Goal: Task Accomplishment & Management: Use online tool/utility

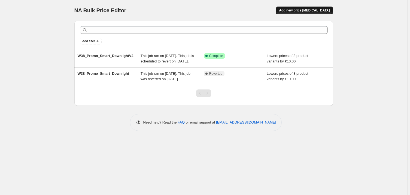
click at [292, 8] on button "Add new price [MEDICAL_DATA]" at bounding box center [303, 11] width 57 height 8
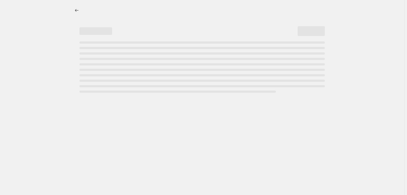
select select "percentage"
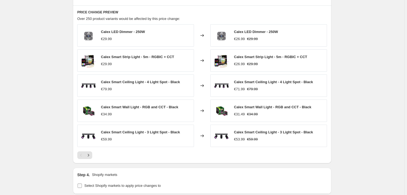
scroll to position [371, 0]
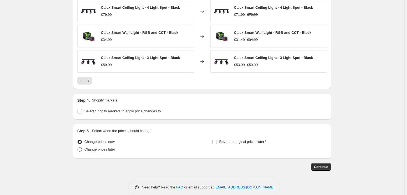
click at [89, 148] on span "Change prices later" at bounding box center [99, 149] width 31 height 4
click at [78, 147] on input "Change prices later" at bounding box center [78, 147] width 0 height 0
radio input "true"
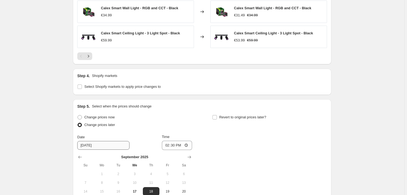
scroll to position [396, 0]
click at [99, 144] on input "[DATE]" at bounding box center [103, 144] width 52 height 9
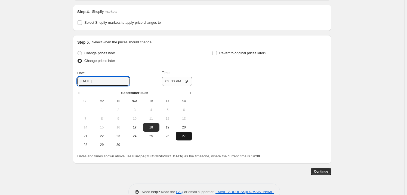
scroll to position [470, 0]
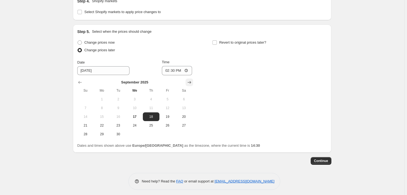
click at [189, 79] on icon "Show next month, October 2025" at bounding box center [189, 81] width 5 height 5
click at [136, 99] on span "1" at bounding box center [135, 99] width 12 height 4
type input "[DATE]"
click at [221, 42] on span "Revert to original prices later?" at bounding box center [242, 42] width 47 height 4
click at [217, 42] on input "Revert to original prices later?" at bounding box center [215, 42] width 4 height 4
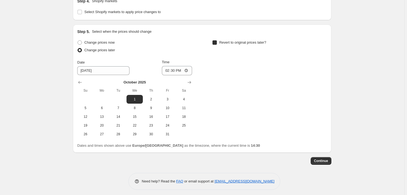
checkbox input "true"
click at [327, 78] on button "Show next month, October 2025" at bounding box center [325, 82] width 8 height 8
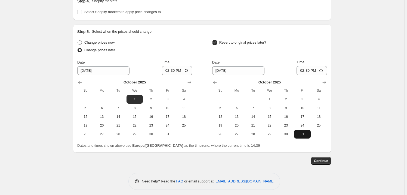
click at [300, 134] on span "31" at bounding box center [302, 134] width 12 height 4
type input "[DATE]"
click at [310, 69] on input "14:30" at bounding box center [312, 70] width 30 height 9
type input "23:59"
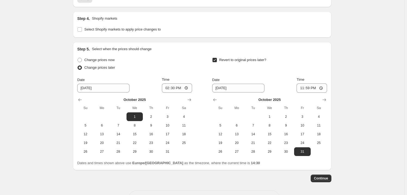
scroll to position [445, 0]
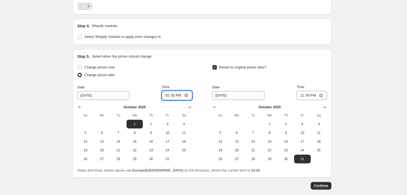
click at [180, 94] on input "14:30" at bounding box center [177, 95] width 30 height 9
click at [174, 95] on input "14:30" at bounding box center [177, 95] width 30 height 9
type input "00:01"
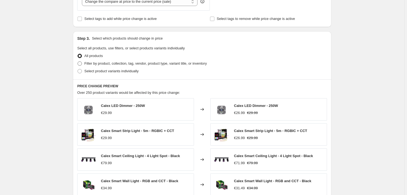
scroll to position [223, 0]
click at [90, 70] on span "Select product variants individually" at bounding box center [111, 71] width 54 height 4
click at [78, 69] on input "Select product variants individually" at bounding box center [78, 69] width 0 height 0
radio input "true"
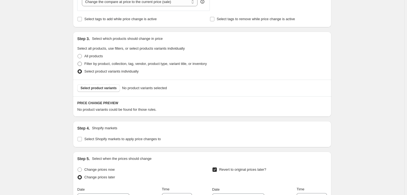
click at [87, 63] on span "Filter by product, collection, tag, vendor, product type, variant title, or inv…" at bounding box center [145, 63] width 122 height 4
click at [78, 62] on input "Filter by product, collection, tag, vendor, product type, variant title, or inv…" at bounding box center [78, 61] width 0 height 0
radio input "true"
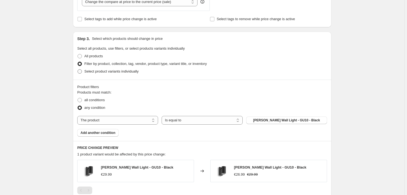
click at [93, 70] on span "Select product variants individually" at bounding box center [111, 71] width 54 height 4
click at [78, 69] on input "Select product variants individually" at bounding box center [78, 69] width 0 height 0
radio input "true"
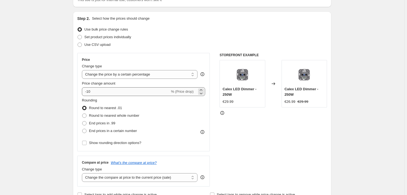
scroll to position [49, 0]
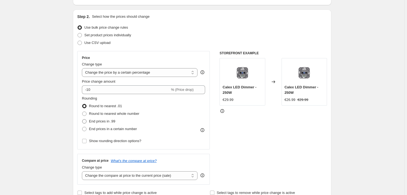
click at [100, 120] on span "End prices in .99" at bounding box center [102, 121] width 26 height 4
click at [82, 119] on input "End prices in .99" at bounding box center [82, 119] width 0 height 0
radio input "true"
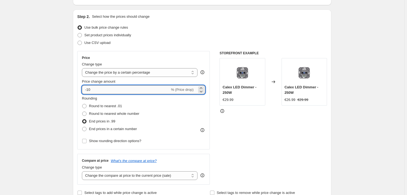
click at [135, 89] on input "-10" at bounding box center [126, 89] width 88 height 9
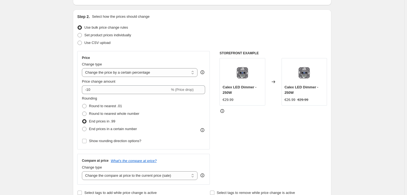
click at [164, 122] on div "Rounding Round to nearest .01 Round to nearest whole number End prices in .99 E…" at bounding box center [143, 114] width 123 height 37
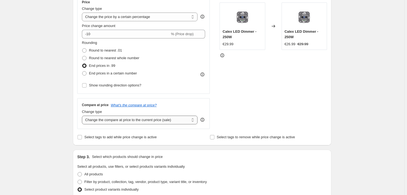
scroll to position [124, 0]
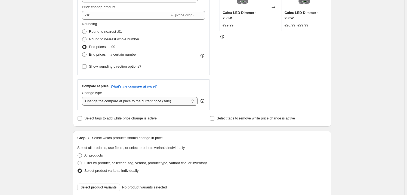
drag, startPoint x: 175, startPoint y: 100, endPoint x: 167, endPoint y: 104, distance: 8.5
click at [169, 103] on select "Change the compare at price to the current price (sale) Change the compare at p…" at bounding box center [140, 101] width 116 height 9
click at [38, 107] on div "Create new price [MEDICAL_DATA]. This page is ready Create new price [MEDICAL_D…" at bounding box center [202, 149] width 404 height 547
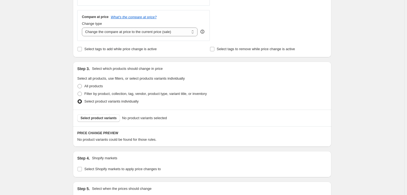
scroll to position [198, 0]
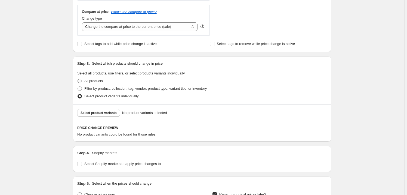
click at [90, 81] on span "All products" at bounding box center [93, 81] width 19 height 4
click at [78, 79] on input "All products" at bounding box center [78, 79] width 0 height 0
radio input "true"
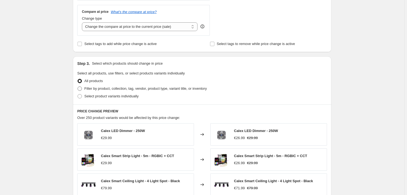
click at [90, 87] on span "Filter by product, collection, tag, vendor, product type, variant title, or inv…" at bounding box center [145, 88] width 122 height 4
click at [78, 87] on input "Filter by product, collection, tag, vendor, product type, variant title, or inv…" at bounding box center [78, 86] width 0 height 0
radio input "true"
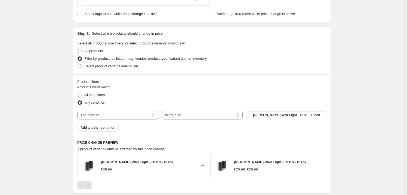
scroll to position [247, 0]
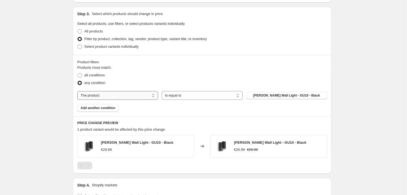
click at [91, 95] on select "The product The product's collection The product's tag The product's vendor The…" at bounding box center [117, 95] width 81 height 9
click at [92, 94] on select "The product The product's collection The product's tag The product's vendor The…" at bounding box center [117, 95] width 81 height 9
click at [178, 97] on select "Is equal to Is not equal to" at bounding box center [202, 95] width 81 height 9
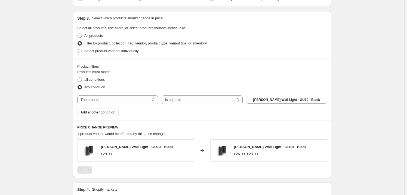
scroll to position [198, 0]
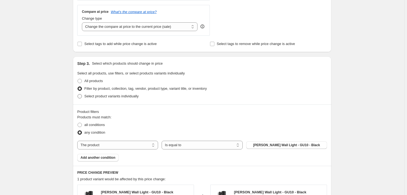
click at [102, 96] on span "Select product variants individually" at bounding box center [111, 96] width 54 height 4
click at [78, 94] on input "Select product variants individually" at bounding box center [78, 94] width 0 height 0
radio input "true"
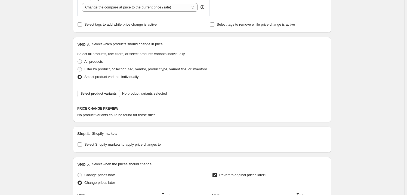
scroll to position [223, 0]
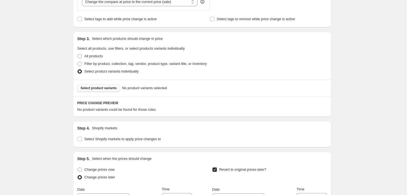
click at [95, 88] on span "Select product variants" at bounding box center [99, 88] width 36 height 4
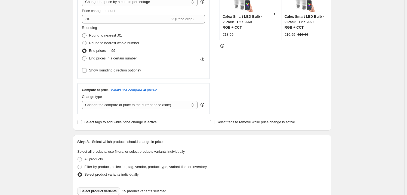
scroll to position [49, 0]
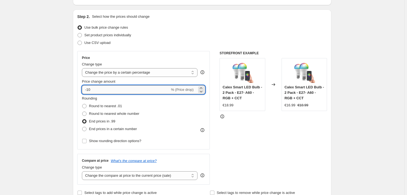
click at [94, 90] on input "-10" at bounding box center [126, 89] width 88 height 9
type input "-15"
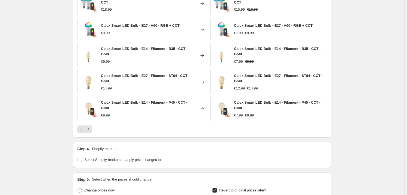
scroll to position [371, 0]
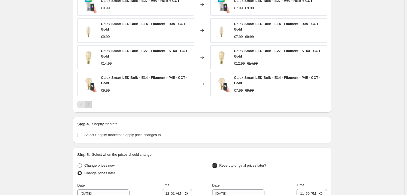
click at [88, 101] on icon "Next" at bounding box center [88, 103] width 5 height 5
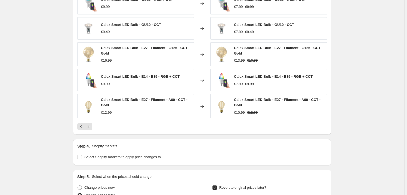
scroll to position [346, 0]
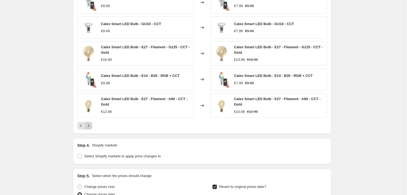
click at [92, 124] on button "Next" at bounding box center [89, 126] width 8 height 8
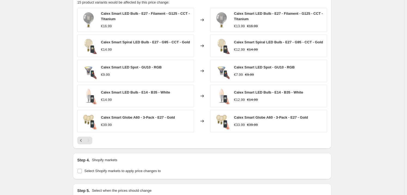
scroll to position [321, 0]
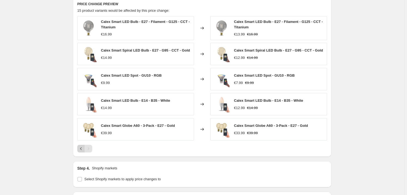
click at [82, 147] on icon "Previous" at bounding box center [80, 148] width 5 height 5
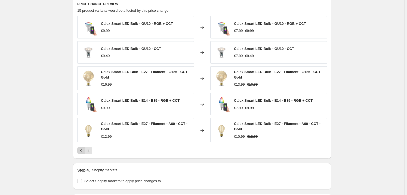
click at [82, 148] on icon "Previous" at bounding box center [80, 149] width 5 height 5
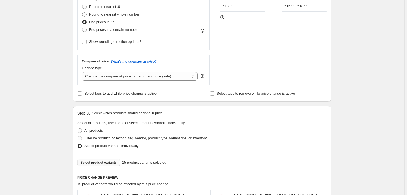
scroll to position [173, 0]
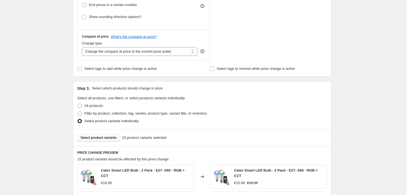
click at [96, 136] on span "Select product variants" at bounding box center [99, 137] width 36 height 4
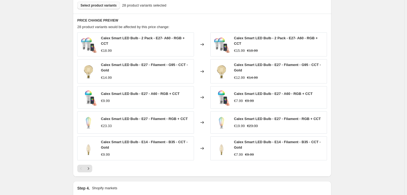
scroll to position [346, 0]
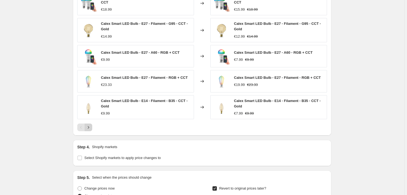
click at [90, 124] on icon "Next" at bounding box center [88, 126] width 5 height 5
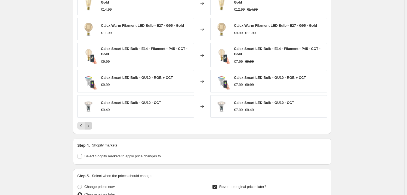
click at [89, 124] on icon "Next" at bounding box center [88, 125] width 5 height 5
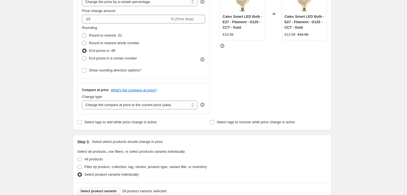
scroll to position [124, 0]
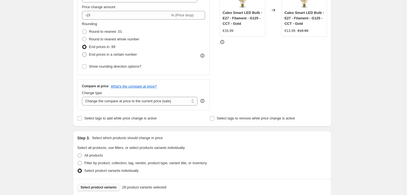
click at [85, 55] on span at bounding box center [84, 54] width 4 height 4
click at [82, 53] on input "End prices in a certain number" at bounding box center [82, 52] width 0 height 0
radio input "true"
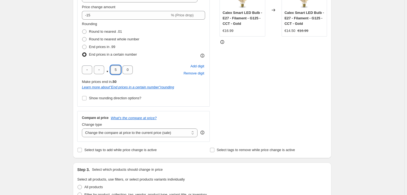
click at [116, 69] on input "5" at bounding box center [115, 69] width 10 height 9
click at [118, 69] on input "5" at bounding box center [115, 69] width 10 height 9
type input "4"
click at [128, 68] on input "0" at bounding box center [127, 69] width 10 height 9
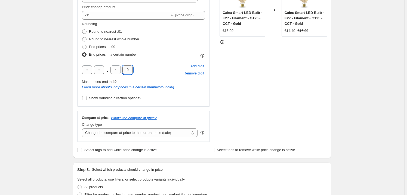
click at [128, 68] on input "0" at bounding box center [127, 69] width 10 height 9
type input "9"
click at [235, 91] on div "STOREFRONT EXAMPLE Calex Smart LED Bulb - E27 - Filament - G125 - CCT - Gold €1…" at bounding box center [273, 59] width 107 height 165
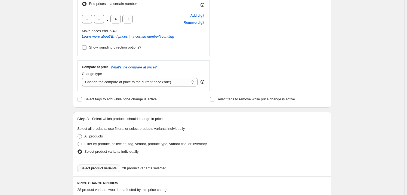
scroll to position [99, 0]
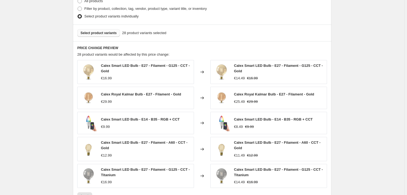
scroll to position [346, 0]
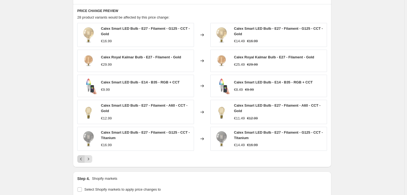
click at [83, 158] on icon "Previous" at bounding box center [80, 158] width 5 height 5
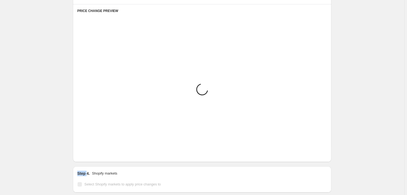
click at [83, 158] on div "PRICE CHANGE PREVIEW Placeholder Loading product variants... Loading... Placeho…" at bounding box center [202, 83] width 259 height 158
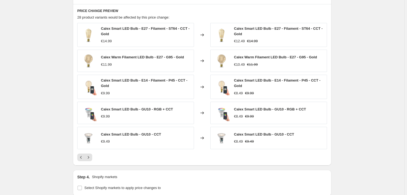
click at [62, 150] on div "Create new price [MEDICAL_DATA]. This page is ready Create new price [MEDICAL_D…" at bounding box center [202, 13] width 404 height 719
click at [82, 157] on icon "Previous" at bounding box center [80, 156] width 5 height 5
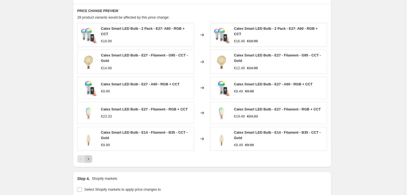
click at [89, 156] on icon "Next" at bounding box center [88, 158] width 5 height 5
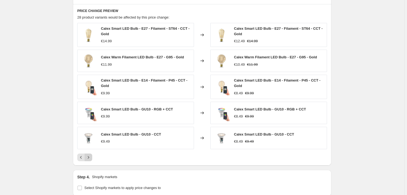
click at [90, 155] on icon "Next" at bounding box center [88, 156] width 5 height 5
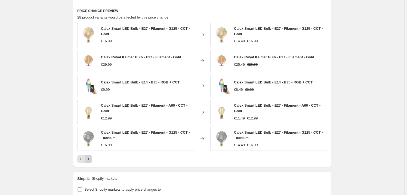
click at [90, 155] on button "Next" at bounding box center [89, 159] width 8 height 8
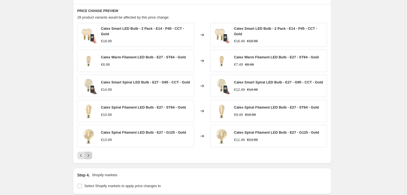
click at [91, 152] on icon "Next" at bounding box center [88, 154] width 5 height 5
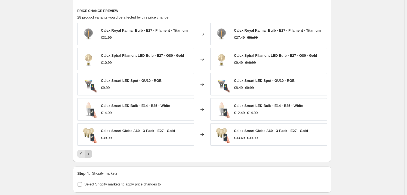
click at [91, 153] on icon "Next" at bounding box center [88, 153] width 5 height 5
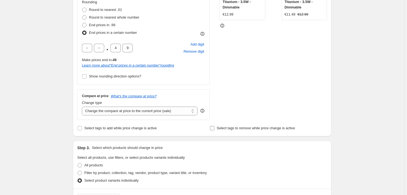
scroll to position [173, 0]
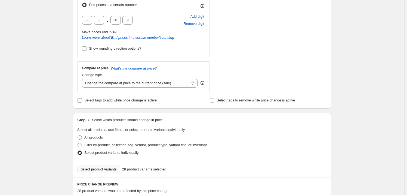
click at [101, 100] on span "Select tags to add while price change is active" at bounding box center [120, 100] width 72 height 4
click at [82, 100] on input "Select tags to add while price change is active" at bounding box center [80, 100] width 4 height 4
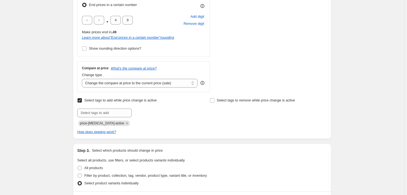
click at [101, 99] on span "Select tags to add while price change is active" at bounding box center [120, 100] width 72 height 4
click at [82, 99] on input "Select tags to add while price change is active" at bounding box center [80, 100] width 4 height 4
checkbox input "false"
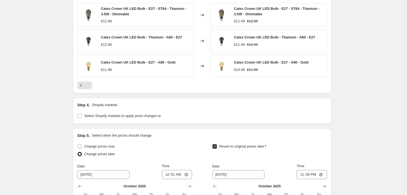
scroll to position [371, 0]
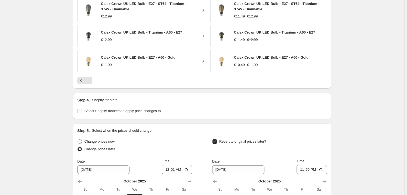
click at [100, 110] on span "Select Shopify markets to apply price changes to" at bounding box center [122, 111] width 76 height 4
click at [82, 110] on input "Select Shopify markets to apply price changes to" at bounding box center [80, 111] width 4 height 4
checkbox input "true"
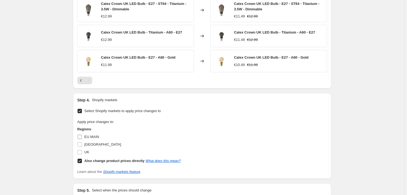
click at [81, 136] on input "EU MAIN" at bounding box center [80, 136] width 4 height 4
checkbox input "true"
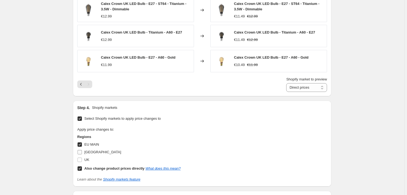
click at [79, 150] on input "[GEOGRAPHIC_DATA]" at bounding box center [80, 152] width 4 height 4
checkbox input "true"
click at [82, 161] on span at bounding box center [79, 159] width 5 height 5
click at [82, 161] on input "UK" at bounding box center [80, 159] width 4 height 4
checkbox input "true"
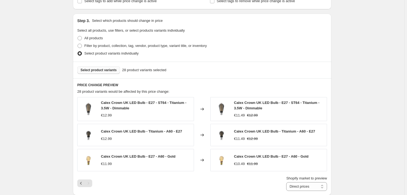
scroll to position [297, 0]
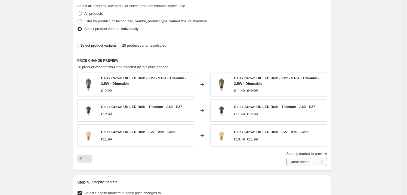
click at [310, 161] on select "Direct prices [GEOGRAPHIC_DATA] MAIN [GEOGRAPHIC_DATA] [GEOGRAPHIC_DATA]" at bounding box center [306, 161] width 41 height 9
click at [287, 166] on select "Direct prices [GEOGRAPHIC_DATA] MAIN [GEOGRAPHIC_DATA] [GEOGRAPHIC_DATA]" at bounding box center [306, 161] width 41 height 9
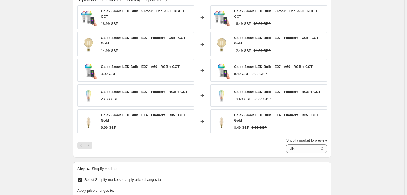
scroll to position [371, 0]
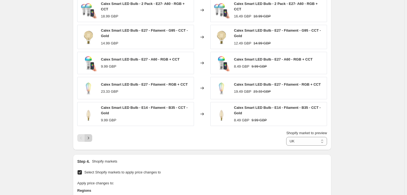
click at [89, 136] on icon "Next" at bounding box center [88, 137] width 1 height 2
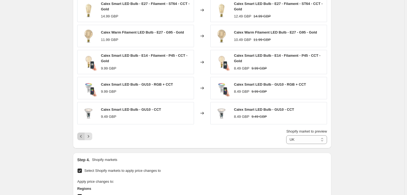
click at [81, 134] on icon "Previous" at bounding box center [80, 135] width 5 height 5
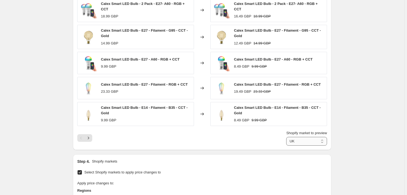
click at [300, 141] on select "Direct prices [GEOGRAPHIC_DATA] MAIN [GEOGRAPHIC_DATA] [GEOGRAPHIC_DATA]" at bounding box center [306, 141] width 41 height 9
select select "direct"
click at [287, 137] on select "Direct prices [GEOGRAPHIC_DATA] MAIN [GEOGRAPHIC_DATA] [GEOGRAPHIC_DATA]" at bounding box center [306, 141] width 41 height 9
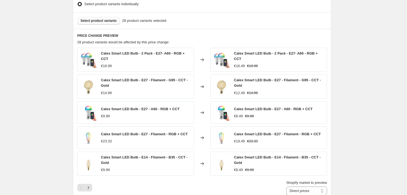
click at [343, 89] on div "Create new price [MEDICAL_DATA]. This page is ready Create new price [MEDICAL_D…" at bounding box center [202, 73] width 404 height 788
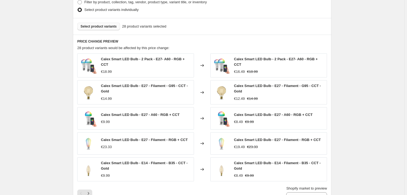
scroll to position [297, 0]
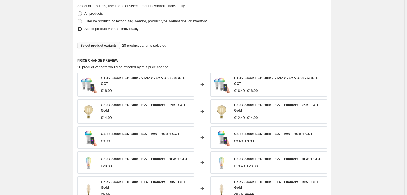
click at [95, 48] on button "Select product variants" at bounding box center [98, 46] width 43 height 8
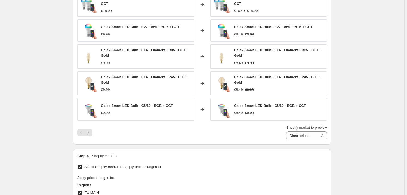
scroll to position [371, 0]
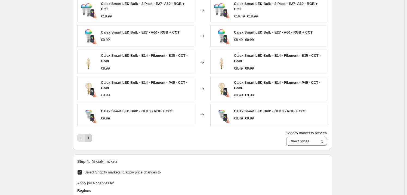
click at [90, 135] on icon "Next" at bounding box center [88, 137] width 5 height 5
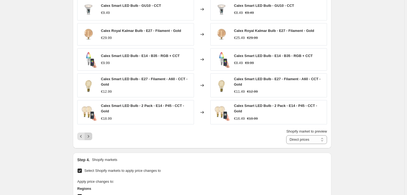
click at [89, 133] on icon "Next" at bounding box center [88, 135] width 5 height 5
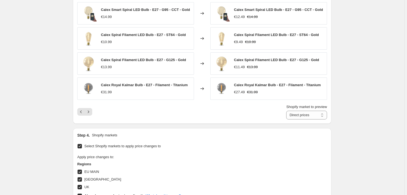
scroll to position [396, 0]
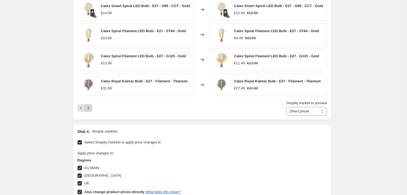
click at [92, 107] on button "Next" at bounding box center [89, 108] width 8 height 8
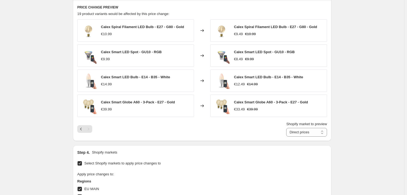
scroll to position [346, 0]
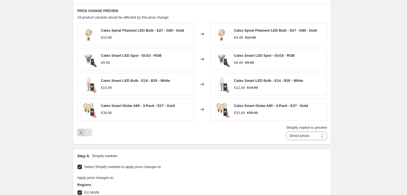
click at [82, 130] on icon "Previous" at bounding box center [80, 132] width 5 height 5
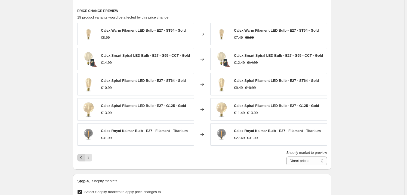
click at [82, 156] on icon "Previous" at bounding box center [80, 157] width 5 height 5
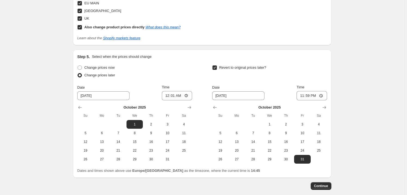
scroll to position [589, 0]
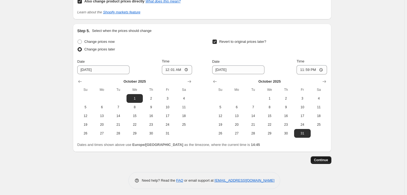
click at [328, 158] on span "Continue" at bounding box center [321, 160] width 14 height 4
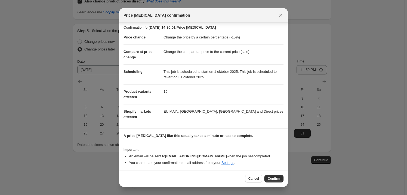
scroll to position [3, 0]
click at [283, 13] on icon "Close" at bounding box center [280, 15] width 5 height 5
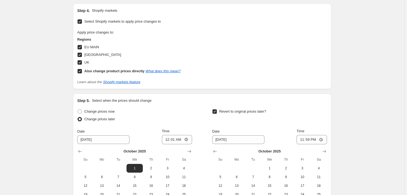
scroll to position [515, 0]
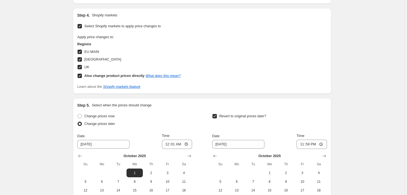
click at [171, 73] on link "What does this mean?" at bounding box center [163, 75] width 35 height 4
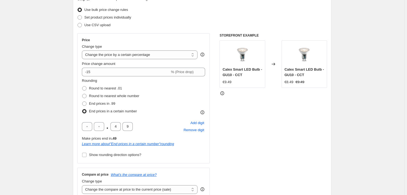
scroll to position [119, 0]
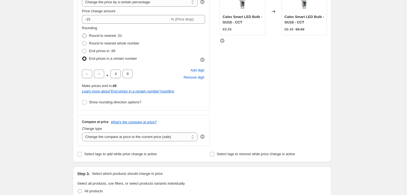
click at [100, 35] on span "Round to nearest .01" at bounding box center [105, 35] width 33 height 4
click at [82, 34] on input "Round to nearest .01" at bounding box center [82, 33] width 0 height 0
radio input "true"
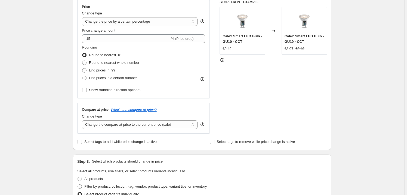
scroll to position [95, 0]
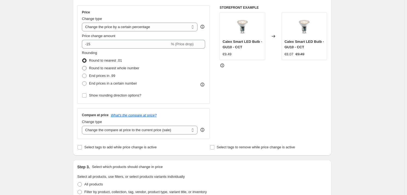
click at [99, 66] on span "Round to nearest whole number" at bounding box center [114, 68] width 50 height 4
click at [82, 66] on input "Round to nearest whole number" at bounding box center [82, 66] width 0 height 0
radio input "true"
click at [97, 76] on span "End prices in .99" at bounding box center [102, 75] width 26 height 4
click at [82, 74] on input "End prices in .99" at bounding box center [82, 73] width 0 height 0
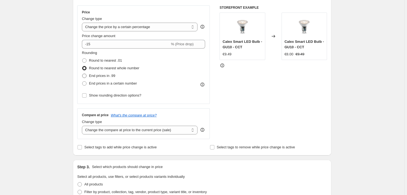
radio input "true"
click at [119, 97] on span "Show rounding direction options?" at bounding box center [115, 95] width 52 height 4
click at [87, 97] on input "Show rounding direction options?" at bounding box center [84, 95] width 4 height 4
checkbox input "true"
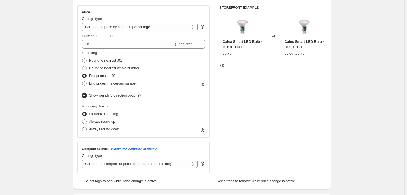
click at [106, 129] on span "Always round down" at bounding box center [104, 129] width 31 height 4
click at [82, 127] on input "Always round down" at bounding box center [82, 127] width 0 height 0
radio input "true"
click at [107, 121] on span "Always round up" at bounding box center [102, 121] width 26 height 4
click at [82, 119] on input "Always round up" at bounding box center [82, 119] width 0 height 0
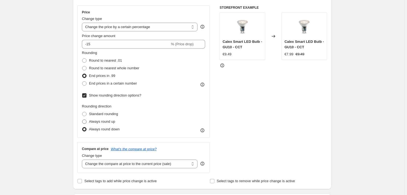
radio input "true"
click at [106, 129] on span "Always round down" at bounding box center [104, 129] width 31 height 4
click at [82, 127] on input "Always round down" at bounding box center [82, 127] width 0 height 0
radio input "true"
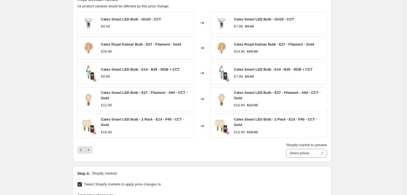
scroll to position [367, 0]
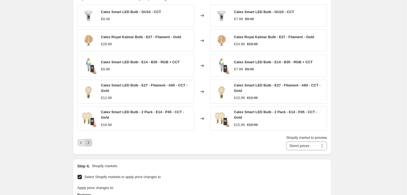
click at [91, 140] on icon "Next" at bounding box center [88, 142] width 5 height 5
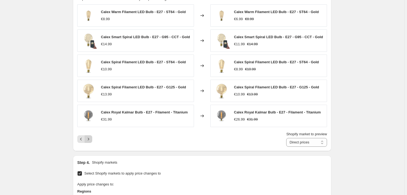
click at [88, 138] on icon "Next" at bounding box center [88, 138] width 5 height 5
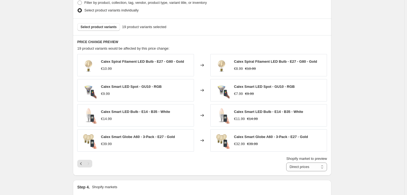
scroll to position [342, 0]
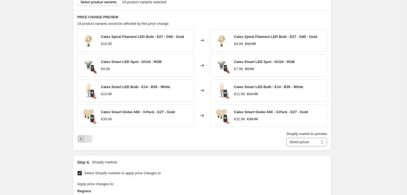
click at [80, 138] on icon "Previous" at bounding box center [80, 138] width 5 height 5
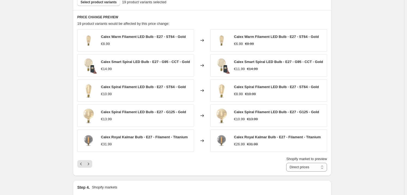
click at [381, 110] on div "Create new price [MEDICAL_DATA]. This page is ready Create new price [MEDICAL_D…" at bounding box center [202, 50] width 404 height 785
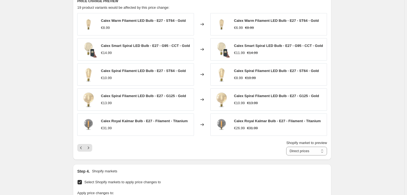
scroll to position [367, 0]
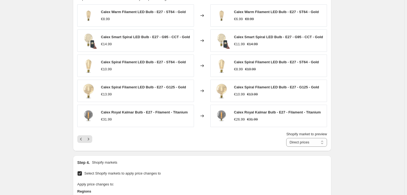
click at [45, 86] on div "Create new price [MEDICAL_DATA]. This page is ready Create new price [MEDICAL_D…" at bounding box center [202, 25] width 404 height 785
click at [9, 78] on div "Create new price [MEDICAL_DATA]. This page is ready Create new price [MEDICAL_D…" at bounding box center [202, 25] width 404 height 785
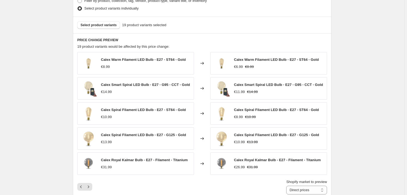
scroll to position [317, 0]
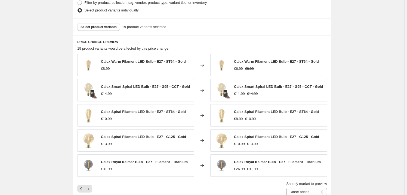
click at [33, 81] on div "Create new price [MEDICAL_DATA]. This page is ready Create new price [MEDICAL_D…" at bounding box center [202, 75] width 404 height 785
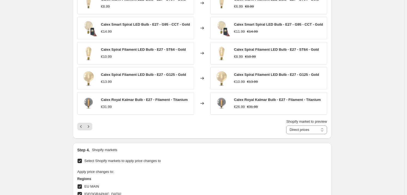
scroll to position [392, 0]
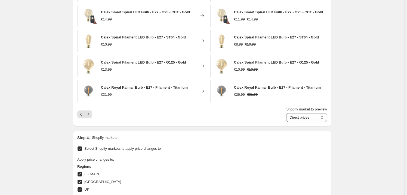
click at [44, 27] on div "Create new price [MEDICAL_DATA]. This page is ready Create new price [MEDICAL_D…" at bounding box center [202, 0] width 404 height 785
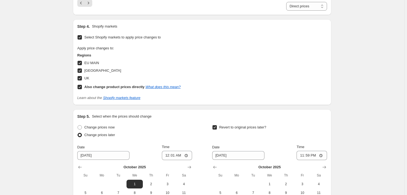
scroll to position [590, 0]
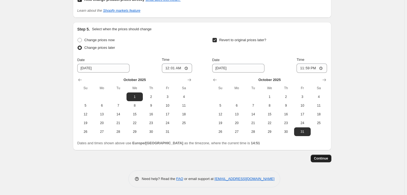
click at [322, 156] on span "Continue" at bounding box center [321, 158] width 14 height 4
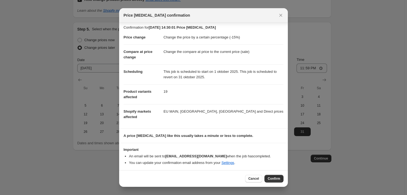
scroll to position [3, 0]
click at [273, 178] on span "Confirm" at bounding box center [274, 178] width 13 height 4
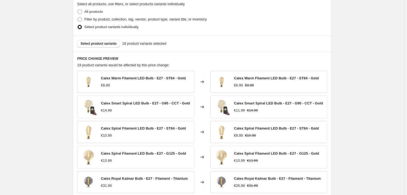
scroll to position [243, 0]
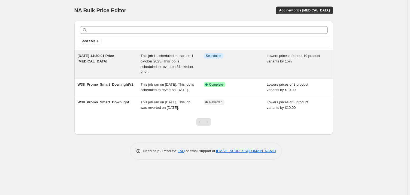
click at [213, 61] on div "Info Scheduled" at bounding box center [235, 64] width 63 height 22
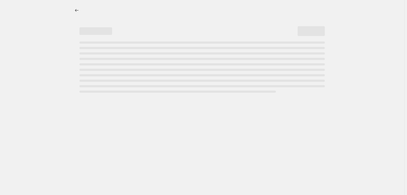
select select "percentage"
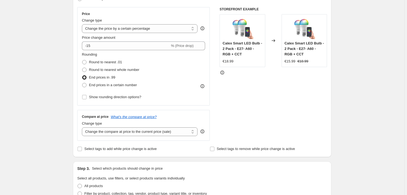
scroll to position [122, 0]
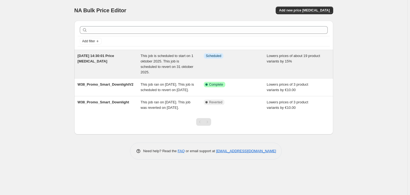
drag, startPoint x: 44, startPoint y: 63, endPoint x: 96, endPoint y: 56, distance: 53.3
click at [44, 63] on div "NA Bulk Price Editor. This page is ready NA Bulk Price Editor Add new price [ME…" at bounding box center [203, 97] width 407 height 195
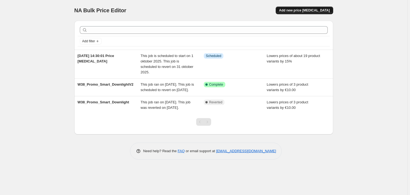
click at [311, 10] on span "Add new price [MEDICAL_DATA]" at bounding box center [304, 10] width 51 height 4
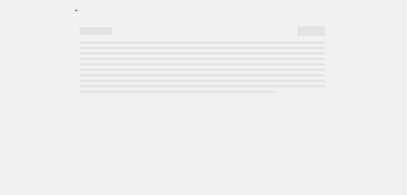
select select "percentage"
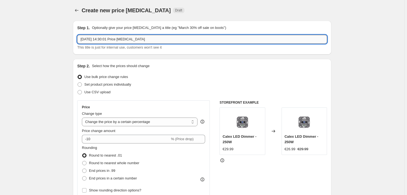
click at [176, 39] on input "[DATE] 14:30:01 Price [MEDICAL_DATA]" at bounding box center [202, 39] width 250 height 9
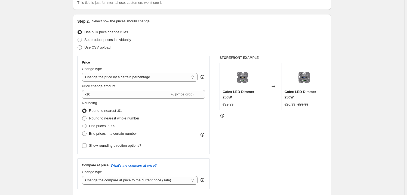
scroll to position [49, 0]
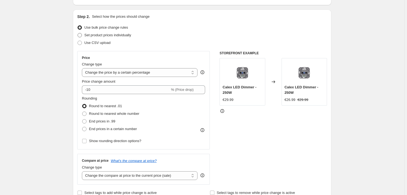
type input "Smart Floorlamp discount"
click at [103, 35] on span "Set product prices individually" at bounding box center [107, 35] width 47 height 4
click at [78, 33] on input "Set product prices individually" at bounding box center [78, 33] width 0 height 0
radio input "true"
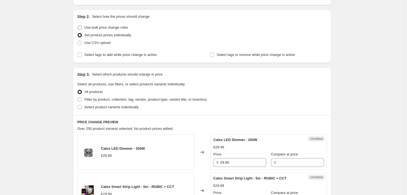
click at [93, 27] on span "Use bulk price change rules" at bounding box center [106, 27] width 44 height 4
click at [78, 26] on input "Use bulk price change rules" at bounding box center [78, 25] width 0 height 0
radio input "true"
select select "percentage"
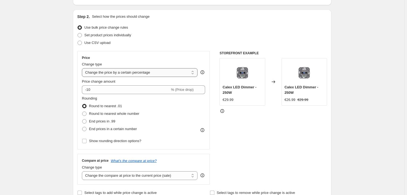
click at [132, 70] on select "Change the price to a certain amount Change the price by a certain amount Chang…" at bounding box center [140, 72] width 116 height 9
click at [129, 71] on select "Change the price to a certain amount Change the price by a certain amount Chang…" at bounding box center [140, 72] width 116 height 9
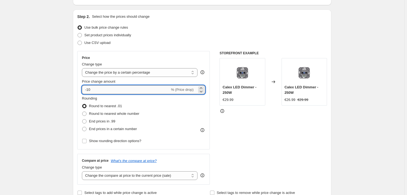
click at [112, 88] on input "-10" at bounding box center [126, 89] width 88 height 9
type input "-37.5"
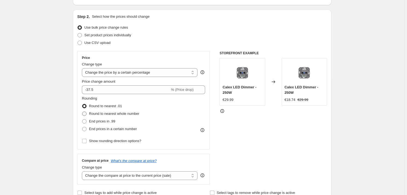
click at [107, 112] on span "Round to nearest whole number" at bounding box center [114, 113] width 50 height 4
click at [82, 112] on input "Round to nearest whole number" at bounding box center [82, 111] width 0 height 0
radio input "true"
click at [102, 130] on span "End prices in a certain number" at bounding box center [113, 129] width 48 height 4
click at [82, 127] on input "End prices in a certain number" at bounding box center [82, 127] width 0 height 0
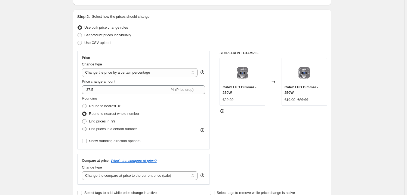
radio input "true"
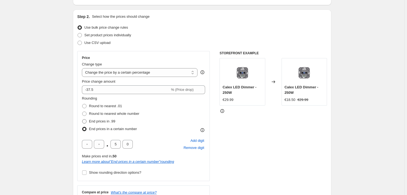
click at [103, 119] on span "End prices in .99" at bounding box center [102, 121] width 26 height 4
click at [82, 119] on input "End prices in .99" at bounding box center [82, 119] width 0 height 0
radio input "true"
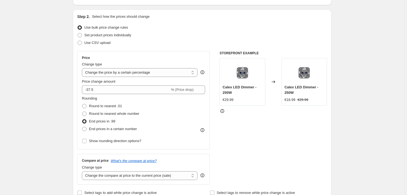
drag, startPoint x: 50, startPoint y: 82, endPoint x: 51, endPoint y: 86, distance: 4.4
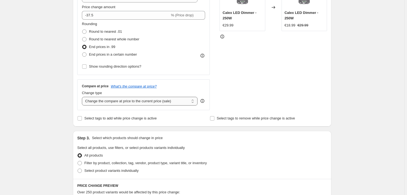
click at [130, 99] on select "Change the compare at price to the current price (sale) Change the compare at p…" at bounding box center [140, 101] width 116 height 9
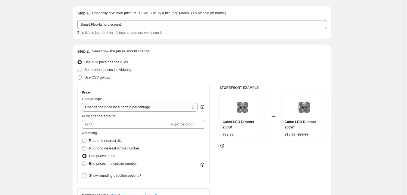
scroll to position [0, 0]
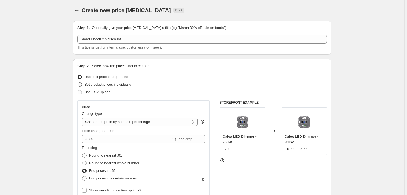
click at [101, 84] on span "Set product prices individually" at bounding box center [107, 84] width 47 height 4
click at [78, 82] on input "Set product prices individually" at bounding box center [78, 82] width 0 height 0
radio input "true"
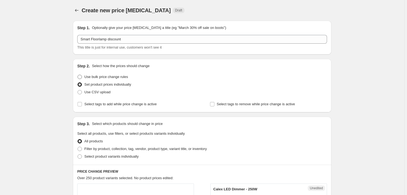
click at [96, 76] on span "Use bulk price change rules" at bounding box center [106, 77] width 44 height 4
click at [78, 75] on input "Use bulk price change rules" at bounding box center [78, 75] width 0 height 0
radio input "true"
select select "percentage"
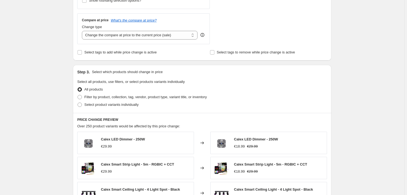
scroll to position [198, 0]
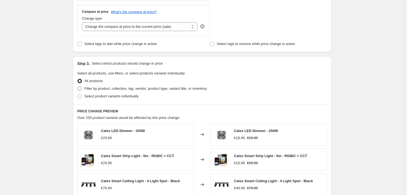
click at [81, 87] on span at bounding box center [80, 88] width 4 height 4
click at [78, 87] on input "Filter by product, collection, tag, vendor, product type, variant title, or inv…" at bounding box center [78, 86] width 0 height 0
radio input "true"
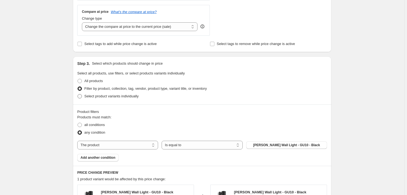
click at [81, 98] on span at bounding box center [79, 96] width 5 height 5
click at [78, 94] on input "Select product variants individually" at bounding box center [78, 94] width 0 height 0
radio input "true"
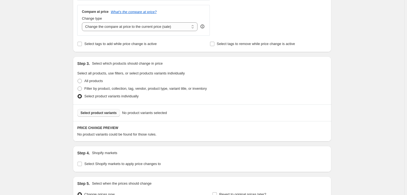
click at [92, 113] on span "Select product variants" at bounding box center [99, 112] width 36 height 4
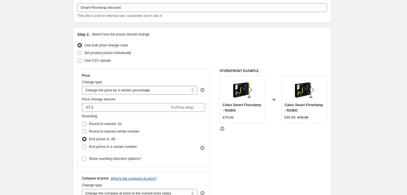
scroll to position [74, 0]
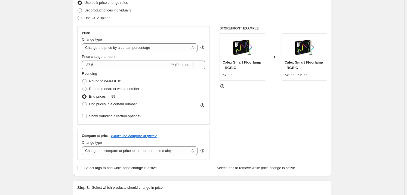
click at [357, 94] on div "Create new price [MEDICAL_DATA]. This page is ready Create new price [MEDICAL_D…" at bounding box center [202, 171] width 404 height 491
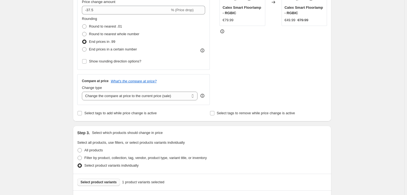
scroll to position [99, 0]
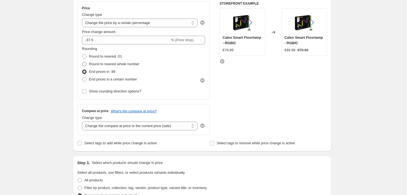
click at [108, 64] on span "Round to nearest whole number" at bounding box center [114, 64] width 50 height 4
click at [82, 62] on input "Round to nearest whole number" at bounding box center [82, 62] width 0 height 0
radio input "true"
click at [102, 71] on span "End prices in .99" at bounding box center [102, 71] width 26 height 4
click at [82, 70] on input "End prices in .99" at bounding box center [82, 69] width 0 height 0
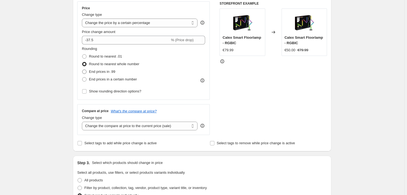
radio input "true"
click at [96, 54] on span "Round to nearest .01" at bounding box center [105, 56] width 33 height 4
click at [82, 54] on input "Round to nearest .01" at bounding box center [82, 54] width 0 height 0
radio input "true"
click at [100, 72] on span "End prices in .99" at bounding box center [102, 71] width 26 height 4
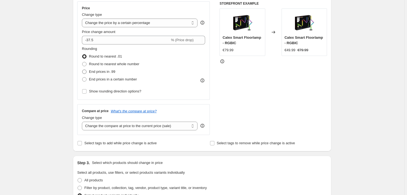
click at [82, 70] on input "End prices in .99" at bounding box center [82, 69] width 0 height 0
radio input "true"
click at [282, 93] on div "STOREFRONT EXAMPLE Calex Smart Floorlamp - RGBIC €79.99 Changed to Calex Smart …" at bounding box center [273, 67] width 107 height 133
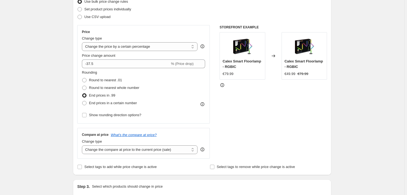
scroll to position [74, 0]
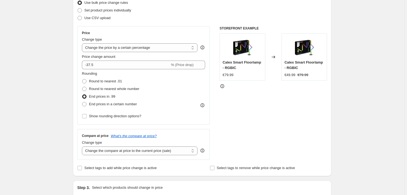
click at [224, 85] on icon at bounding box center [222, 85] width 5 height 5
click at [264, 111] on div "STOREFRONT EXAMPLE Calex Smart Floorlamp - RGBIC €79.99 Changed to Calex Smart …" at bounding box center [273, 92] width 107 height 133
click at [75, 90] on div "Step 2. Select how the prices should change Use bulk price change rules Set pro…" at bounding box center [202, 80] width 259 height 191
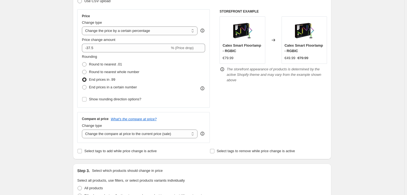
scroll to position [99, 0]
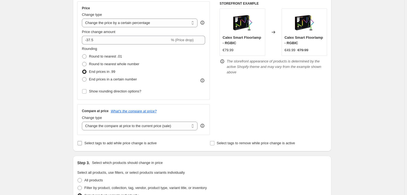
click at [84, 143] on label "Select tags to add while price change is active" at bounding box center [116, 143] width 79 height 8
click at [82, 143] on input "Select tags to add while price change is active" at bounding box center [80, 143] width 4 height 4
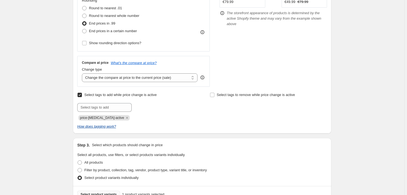
scroll to position [148, 0]
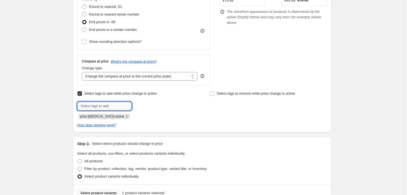
click at [101, 103] on input "text" at bounding box center [104, 105] width 54 height 9
click at [81, 91] on input "Select tags to add while price change is active" at bounding box center [80, 93] width 4 height 4
checkbox input "false"
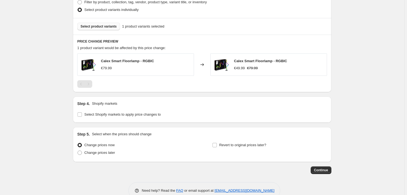
scroll to position [296, 0]
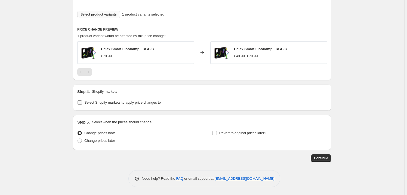
click at [89, 102] on span "Select Shopify markets to apply price changes to" at bounding box center [122, 102] width 76 height 4
click at [82, 102] on input "Select Shopify markets to apply price changes to" at bounding box center [80, 102] width 4 height 4
checkbox input "true"
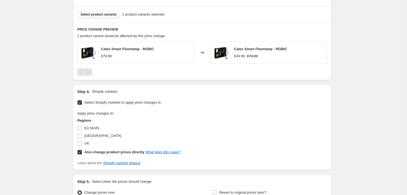
click at [87, 126] on span "EU MAIN" at bounding box center [91, 128] width 15 height 4
click at [82, 126] on input "EU MAIN" at bounding box center [80, 128] width 4 height 4
checkbox input "true"
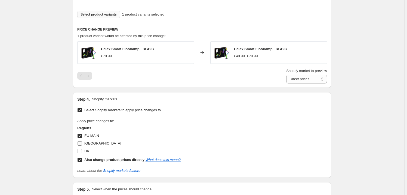
click at [90, 143] on span "[GEOGRAPHIC_DATA]" at bounding box center [102, 143] width 37 height 4
click at [82, 143] on input "[GEOGRAPHIC_DATA]" at bounding box center [80, 143] width 4 height 4
checkbox input "true"
click at [87, 149] on span "UK" at bounding box center [86, 151] width 5 height 4
click at [82, 149] on input "UK" at bounding box center [80, 151] width 4 height 4
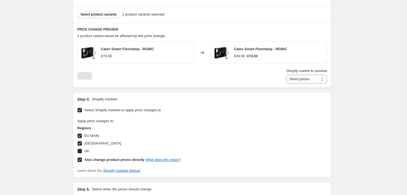
checkbox input "true"
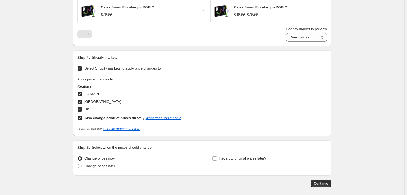
scroll to position [363, 0]
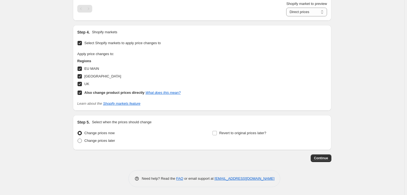
click at [95, 141] on span "Change prices later" at bounding box center [99, 140] width 31 height 4
click at [78, 139] on input "Change prices later" at bounding box center [78, 138] width 0 height 0
radio input "true"
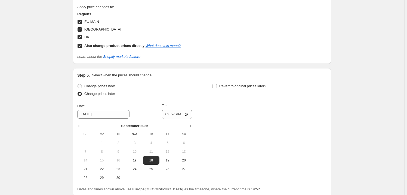
scroll to position [437, 0]
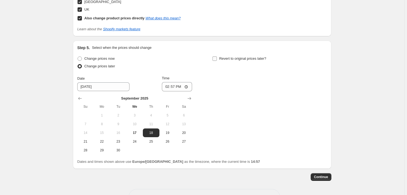
click at [217, 55] on label "Revert to original prices later?" at bounding box center [239, 59] width 54 height 8
click at [217, 56] on input "Revert to original prices later?" at bounding box center [215, 58] width 4 height 4
checkbox input "true"
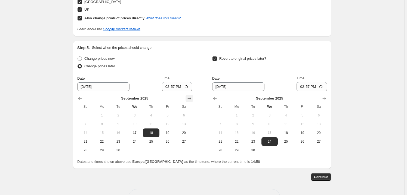
click at [188, 96] on icon "Show next month, October 2025" at bounding box center [189, 98] width 5 height 5
click at [101, 123] on span "6" at bounding box center [102, 124] width 12 height 4
type input "[DATE]"
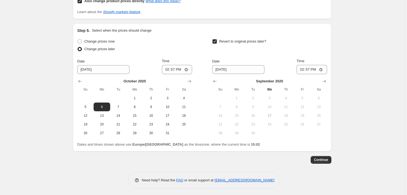
scroll to position [456, 0]
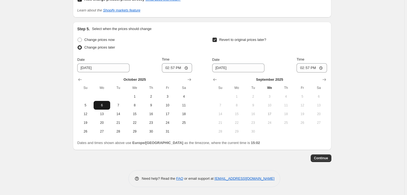
click at [99, 104] on span "6" at bounding box center [102, 105] width 12 height 4
click at [324, 77] on icon "Show next month, October 2025" at bounding box center [324, 79] width 5 height 5
click at [236, 113] on span "13" at bounding box center [237, 114] width 12 height 4
type input "[DATE]"
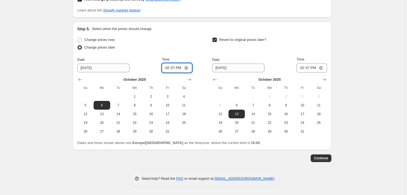
click at [179, 66] on input "14:57" at bounding box center [177, 67] width 30 height 9
click at [178, 66] on input "14:57" at bounding box center [177, 67] width 30 height 9
click at [175, 67] on input "14:57" at bounding box center [177, 67] width 30 height 9
type input "00:02"
type input "00:01"
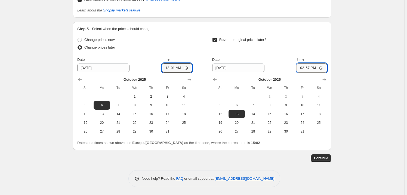
click at [310, 69] on input "14:57" at bounding box center [312, 67] width 30 height 9
type input "23:59"
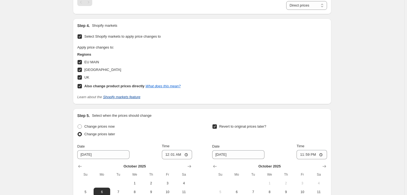
scroll to position [371, 0]
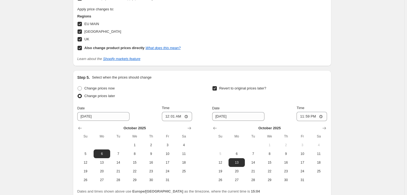
scroll to position [456, 0]
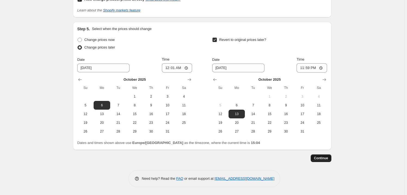
click at [323, 158] on span "Continue" at bounding box center [321, 158] width 14 height 4
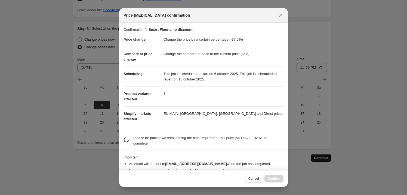
scroll to position [0, 0]
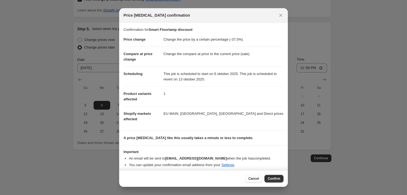
click at [274, 177] on span "Confirm" at bounding box center [274, 178] width 13 height 4
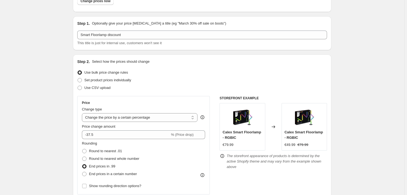
scroll to position [35, 0]
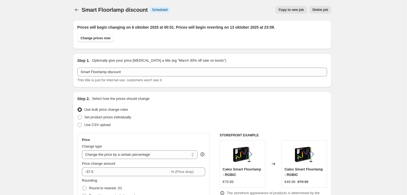
scroll to position [0, 0]
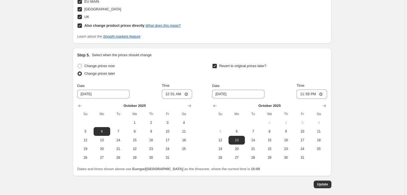
scroll to position [390, 0]
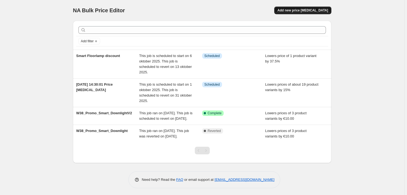
click at [310, 9] on span "Add new price [MEDICAL_DATA]" at bounding box center [303, 10] width 51 height 4
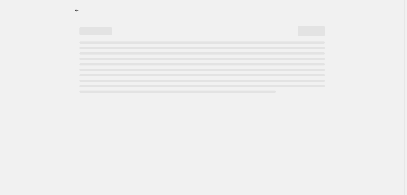
select select "percentage"
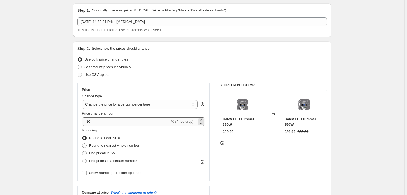
scroll to position [24, 0]
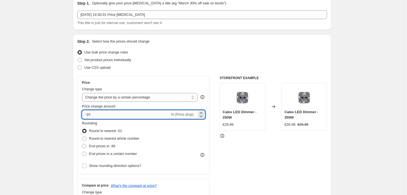
click at [100, 114] on input "-10" at bounding box center [126, 114] width 88 height 9
type input "-1"
type input "-30"
click at [101, 145] on span "End prices in .99" at bounding box center [102, 146] width 26 height 4
click at [82, 144] on input "End prices in .99" at bounding box center [82, 144] width 0 height 0
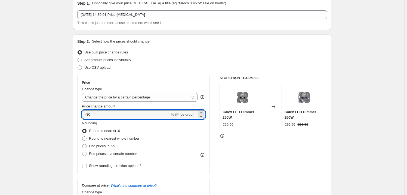
radio input "true"
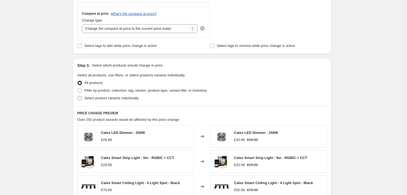
scroll to position [198, 0]
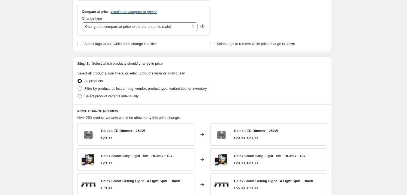
click at [80, 97] on span at bounding box center [80, 96] width 4 height 4
click at [78, 94] on input "Select product variants individually" at bounding box center [78, 94] width 0 height 0
radio input "true"
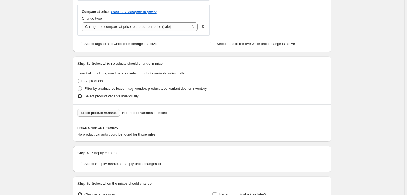
click at [98, 111] on span "Select product variants" at bounding box center [99, 112] width 36 height 4
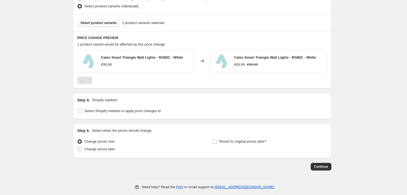
scroll to position [296, 0]
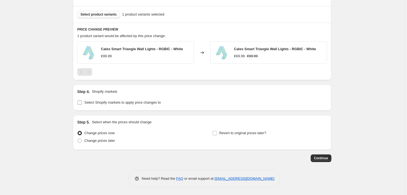
click at [82, 102] on input "Select Shopify markets to apply price changes to" at bounding box center [80, 102] width 4 height 4
checkbox input "true"
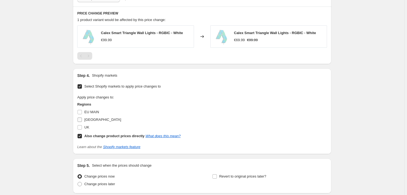
scroll to position [321, 0]
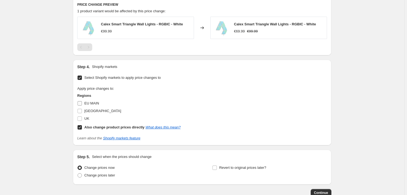
click at [80, 106] on label "EU MAIN" at bounding box center [88, 103] width 22 height 8
click at [80, 105] on input "EU MAIN" at bounding box center [80, 103] width 4 height 4
checkbox input "true"
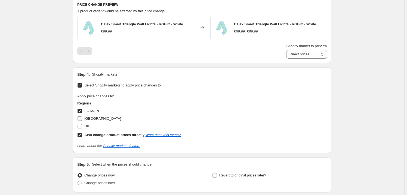
click at [80, 117] on input "[GEOGRAPHIC_DATA]" at bounding box center [80, 118] width 4 height 4
checkbox input "true"
click at [79, 127] on input "UK" at bounding box center [80, 126] width 4 height 4
checkbox input "true"
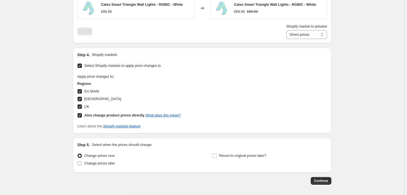
scroll to position [363, 0]
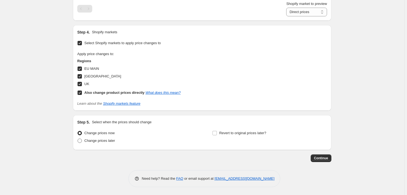
click at [91, 140] on span "Change prices later" at bounding box center [99, 140] width 31 height 4
click at [78, 139] on input "Change prices later" at bounding box center [78, 138] width 0 height 0
radio input "true"
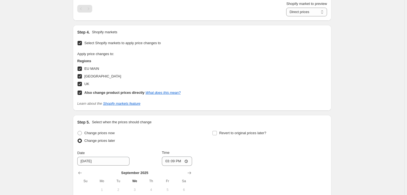
scroll to position [413, 0]
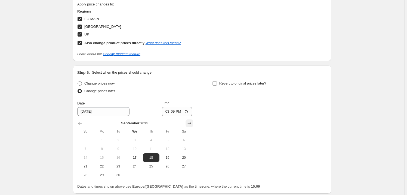
click at [190, 122] on icon "Show next month, October 2025" at bounding box center [189, 122] width 5 height 5
click at [100, 146] on span "6" at bounding box center [102, 148] width 12 height 4
type input "[DATE]"
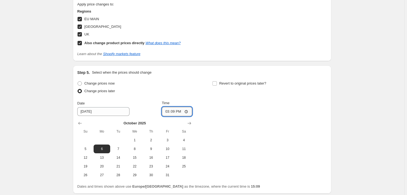
click at [175, 109] on input "15:09" at bounding box center [177, 111] width 30 height 9
type input "00:01"
click at [219, 83] on label "Revert to original prices later?" at bounding box center [239, 83] width 54 height 8
click at [217, 83] on input "Revert to original prices later?" at bounding box center [215, 83] width 4 height 4
checkbox input "true"
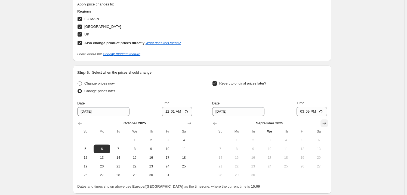
click at [325, 124] on icon "Show next month, October 2025" at bounding box center [324, 122] width 5 height 5
click at [236, 165] on span "20" at bounding box center [237, 166] width 12 height 4
type input "[DATE]"
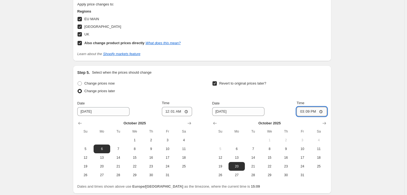
click at [313, 110] on input "15:09" at bounding box center [312, 111] width 30 height 9
click at [309, 110] on input "15:09" at bounding box center [312, 111] width 30 height 9
type input "23:59"
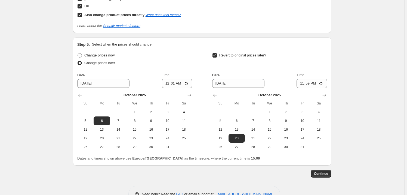
scroll to position [456, 0]
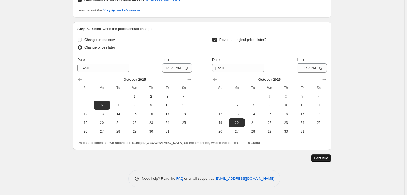
click at [324, 158] on span "Continue" at bounding box center [321, 158] width 14 height 4
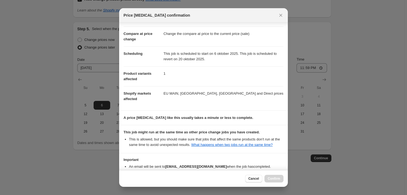
scroll to position [53, 0]
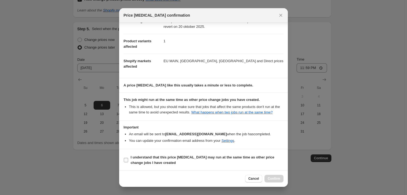
click at [125, 159] on input "I understand that this price [MEDICAL_DATA] may run at the same time as other p…" at bounding box center [126, 160] width 4 height 4
checkbox input "true"
click at [279, 177] on span "Confirm" at bounding box center [274, 178] width 13 height 4
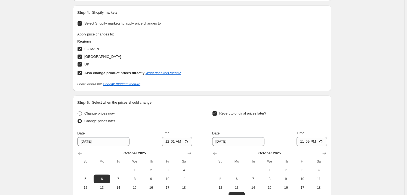
scroll to position [341, 0]
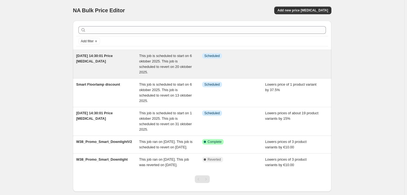
click at [126, 60] on div "[DATE] 14:30:01 Price [MEDICAL_DATA]" at bounding box center [107, 64] width 63 height 22
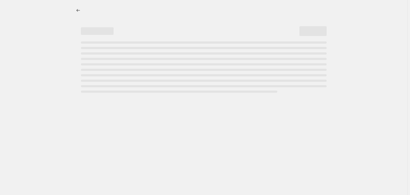
select select "percentage"
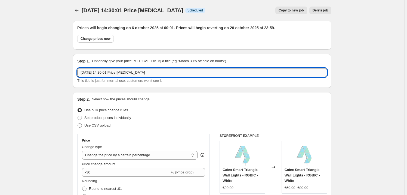
click at [119, 73] on input "[DATE] 14:30:01 Price [MEDICAL_DATA]" at bounding box center [202, 72] width 250 height 9
drag, startPoint x: 145, startPoint y: 73, endPoint x: 73, endPoint y: 72, distance: 72.1
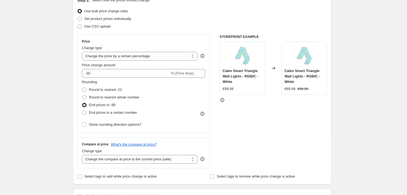
type input "Triangle Light discount"
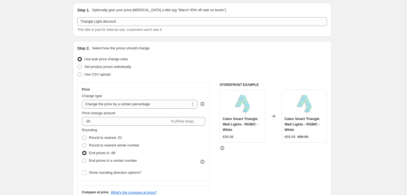
scroll to position [49, 0]
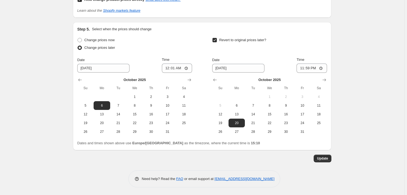
scroll to position [489, 0]
click at [328, 159] on span "Update" at bounding box center [322, 158] width 11 height 4
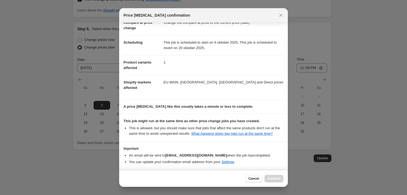
scroll to position [53, 0]
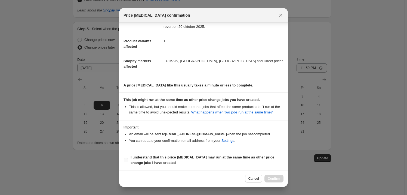
click at [159, 158] on b "I understand that this price [MEDICAL_DATA] may run at the same time as other p…" at bounding box center [203, 160] width 144 height 10
click at [128, 158] on input "I understand that this price [MEDICAL_DATA] may run at the same time as other p…" at bounding box center [126, 160] width 4 height 4
checkbox input "true"
click at [279, 177] on span "Confirm" at bounding box center [274, 178] width 13 height 4
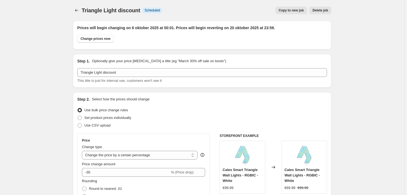
scroll to position [489, 0]
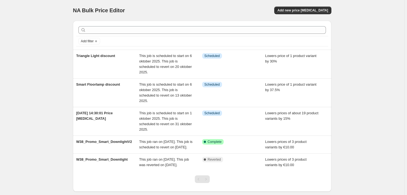
click at [54, 74] on div "NA Bulk Price Editor. This page is ready NA Bulk Price Editor Add new price [ME…" at bounding box center [202, 112] width 404 height 224
